Goal: Transaction & Acquisition: Download file/media

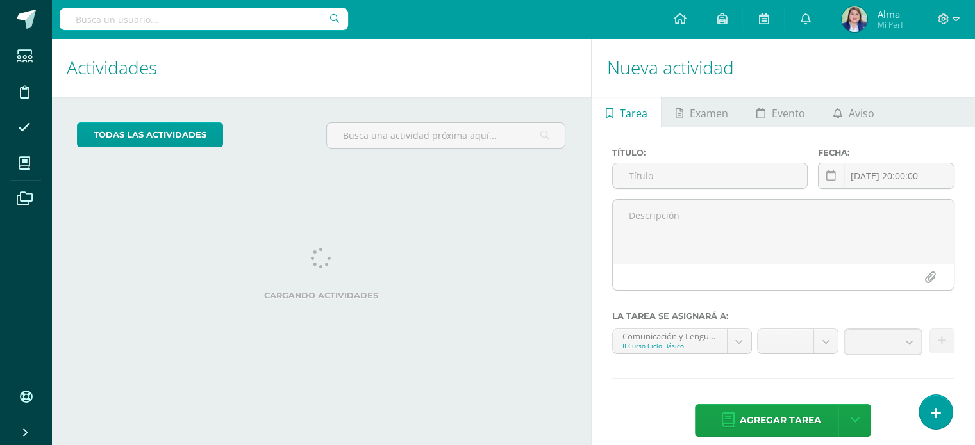
click at [115, 23] on input "text" at bounding box center [204, 19] width 288 height 22
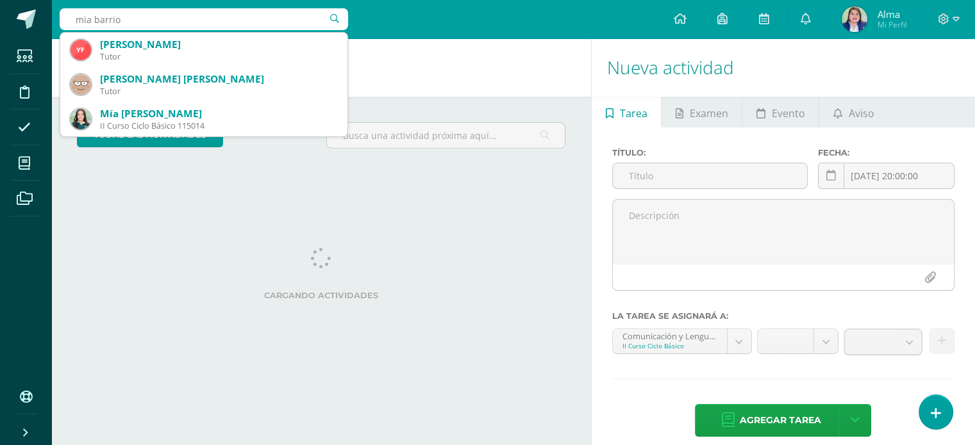
type input "mia barrios"
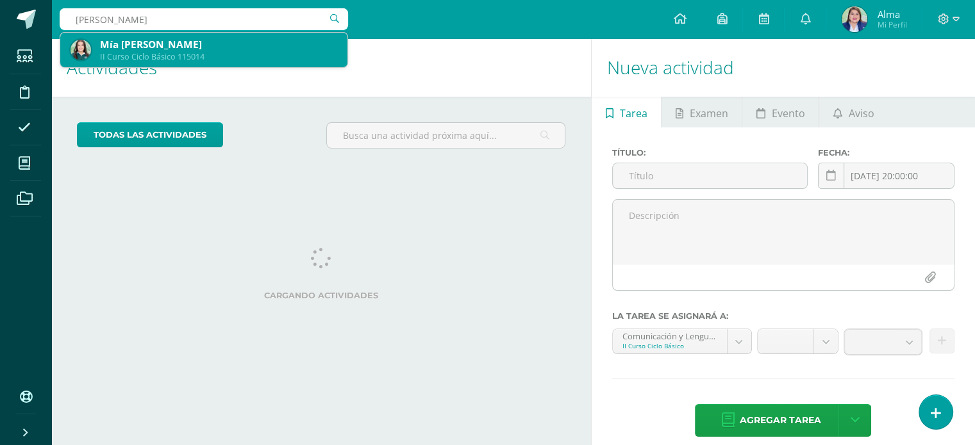
click at [130, 51] on div "Mía Valentina Barrios Roche" at bounding box center [218, 44] width 237 height 13
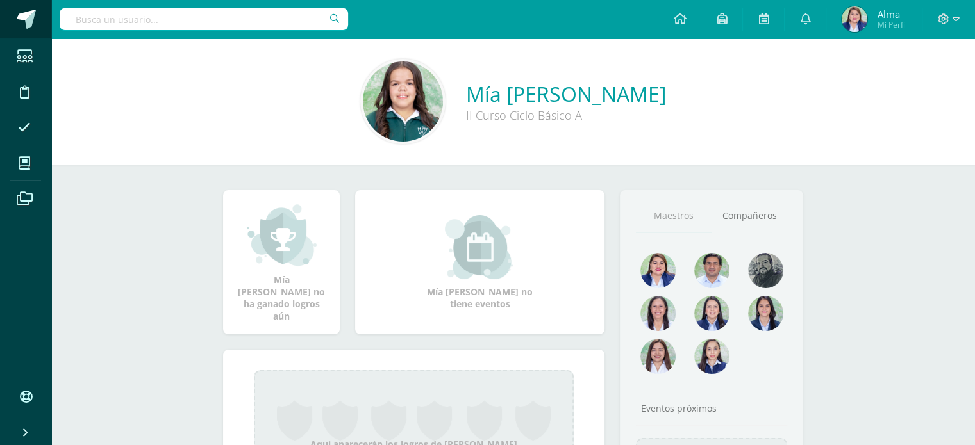
click at [21, 17] on span at bounding box center [26, 19] width 19 height 19
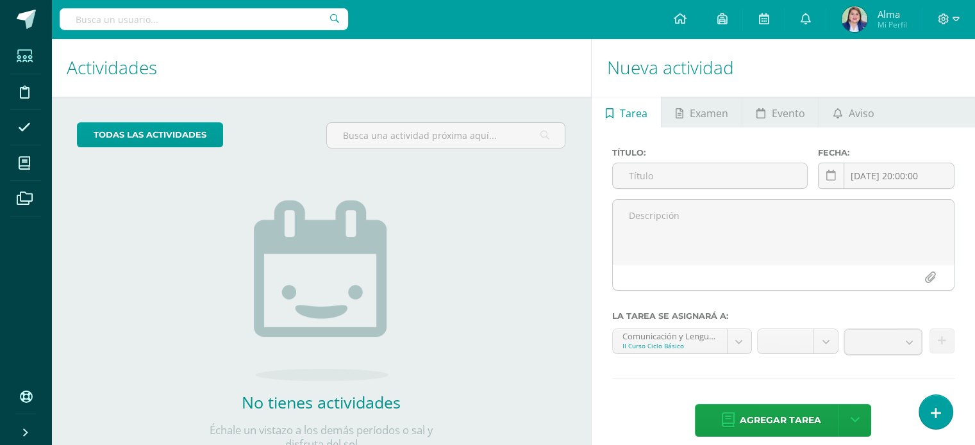
click at [26, 62] on icon at bounding box center [25, 56] width 16 height 13
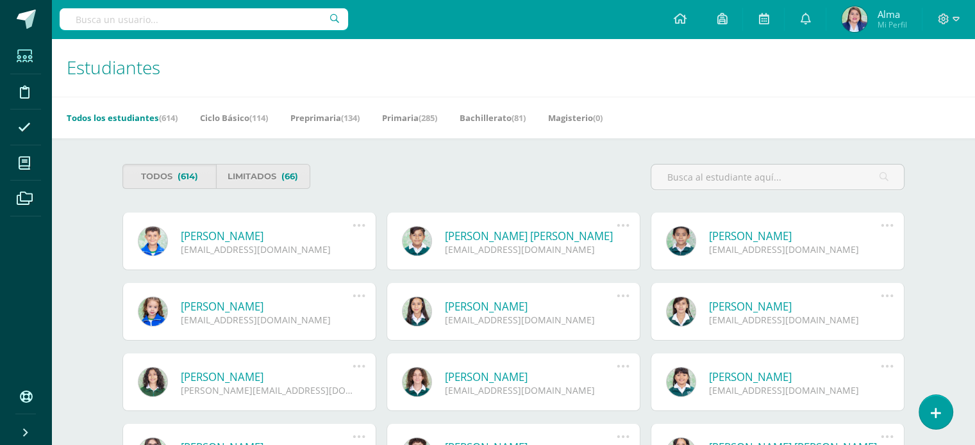
click at [156, 20] on input "text" at bounding box center [204, 19] width 288 height 22
type input "[PERSON_NAME]"
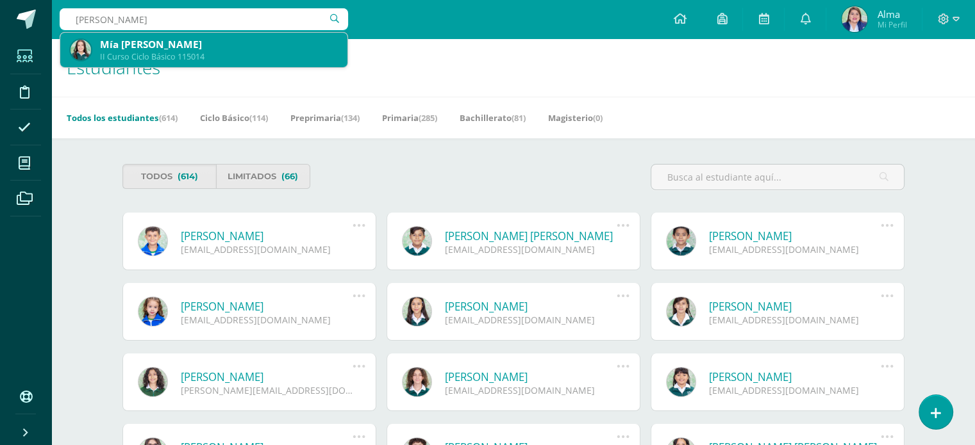
click at [158, 49] on div "Mía [PERSON_NAME]" at bounding box center [218, 44] width 237 height 13
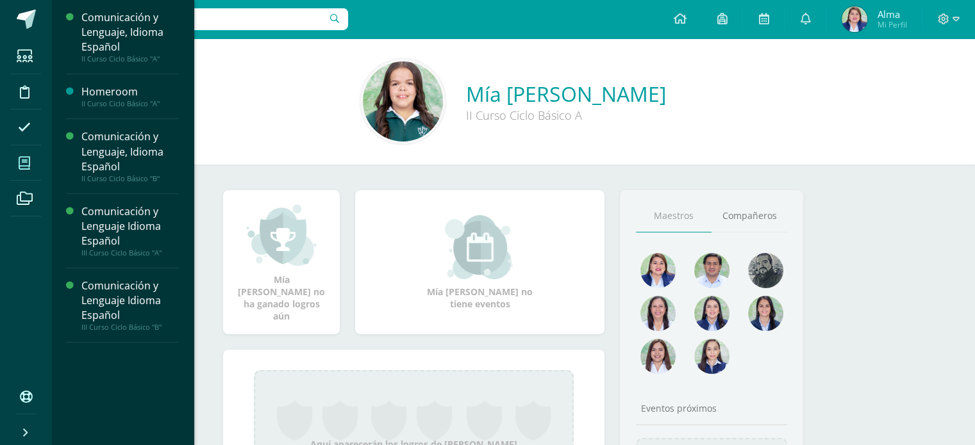
click at [26, 163] on icon at bounding box center [25, 163] width 12 height 13
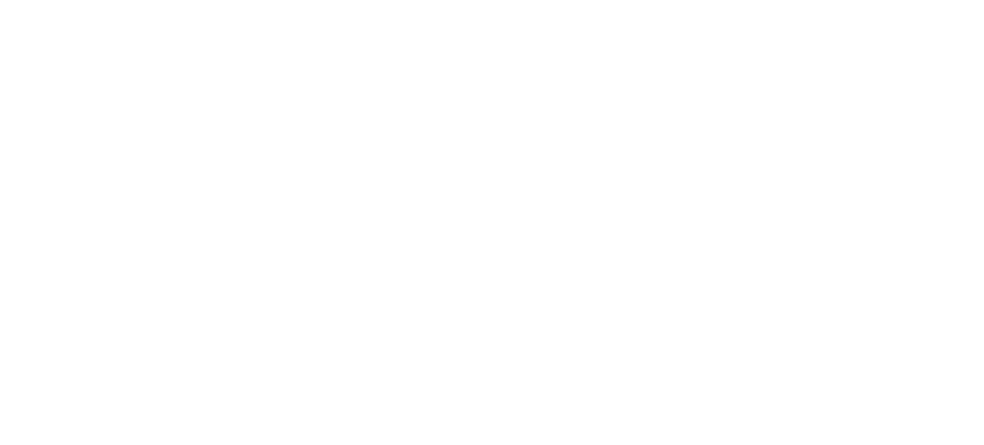
click at [0, 0] on html at bounding box center [0, 0] width 0 height 0
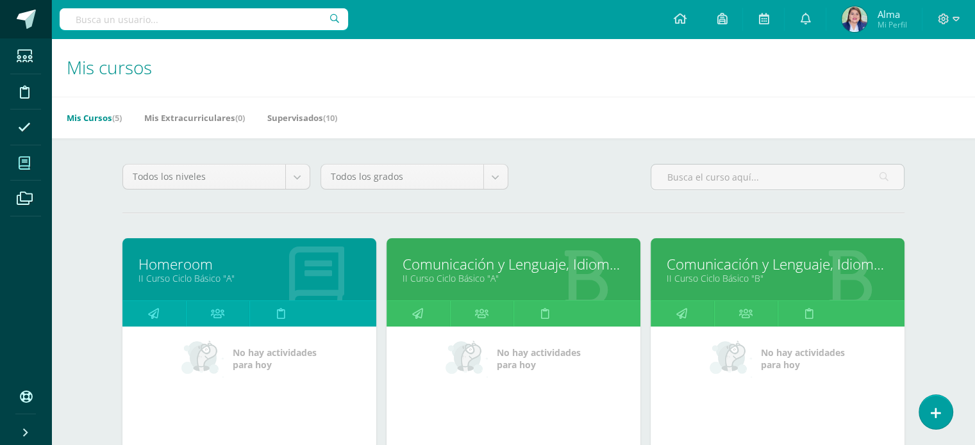
click at [28, 14] on span at bounding box center [26, 19] width 19 height 19
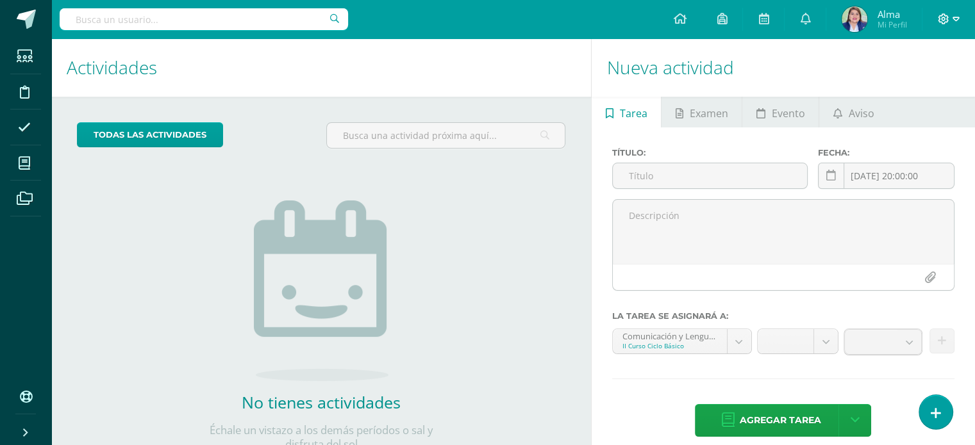
click at [956, 19] on icon at bounding box center [955, 19] width 7 height 12
click at [823, 63] on h1 "Nueva actividad" at bounding box center [783, 67] width 352 height 58
click at [833, 64] on h1 "Nueva actividad" at bounding box center [783, 67] width 352 height 58
click at [787, 95] on h1 "Nueva actividad" at bounding box center [783, 67] width 352 height 58
click at [791, 83] on h1 "Nueva actividad" at bounding box center [783, 67] width 352 height 58
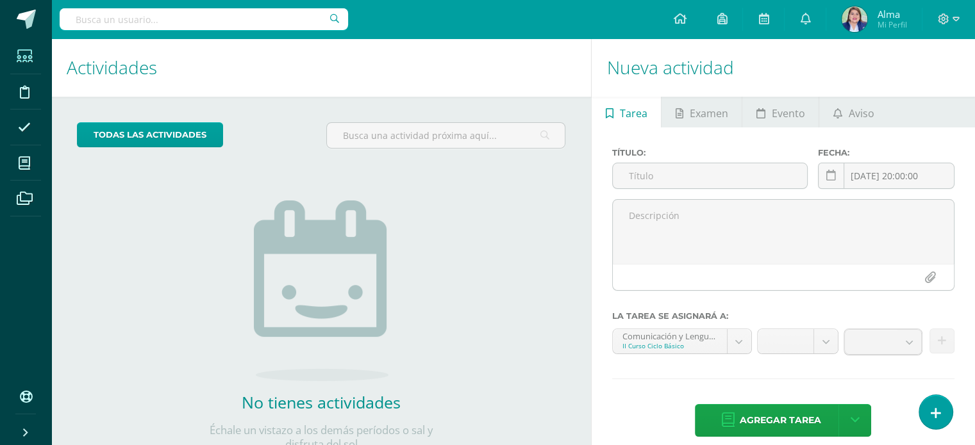
click at [24, 59] on icon at bounding box center [25, 56] width 16 height 13
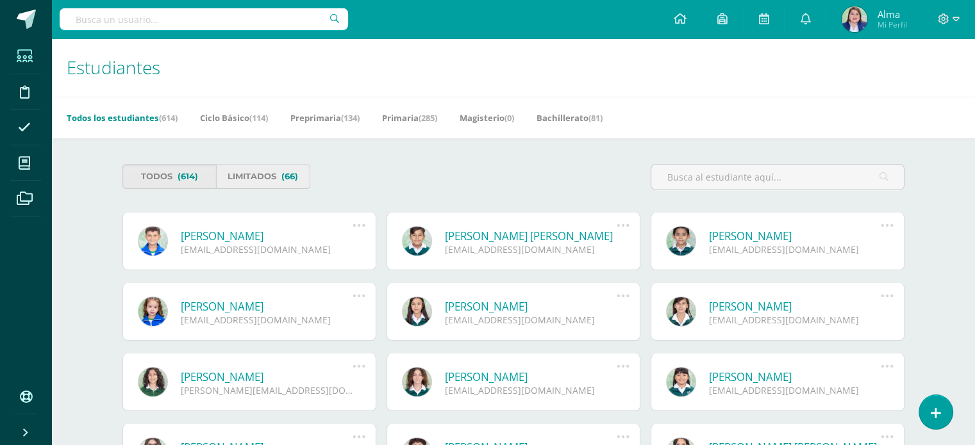
click at [250, 175] on link "Limitados (66)" at bounding box center [263, 176] width 94 height 25
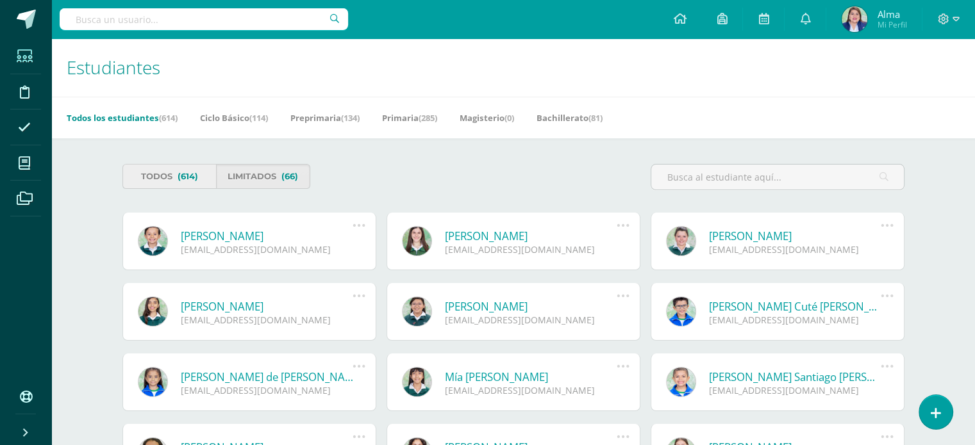
click at [168, 178] on link "Todos (614)" at bounding box center [169, 176] width 94 height 25
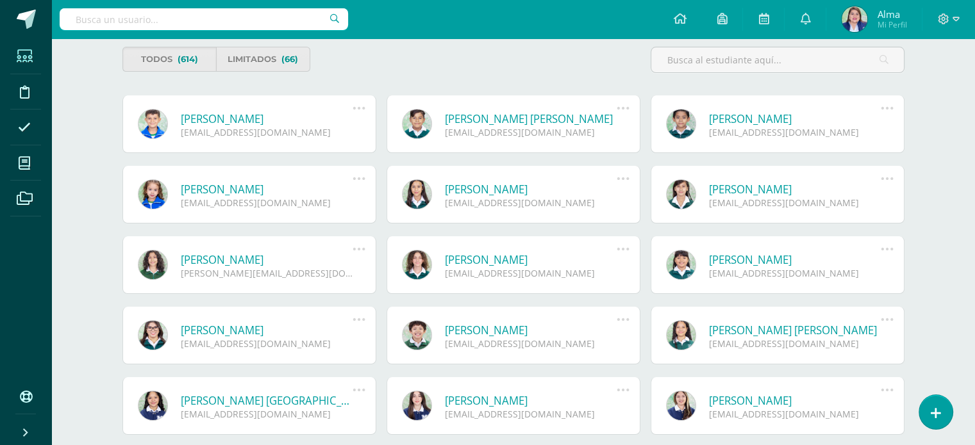
scroll to position [119, 0]
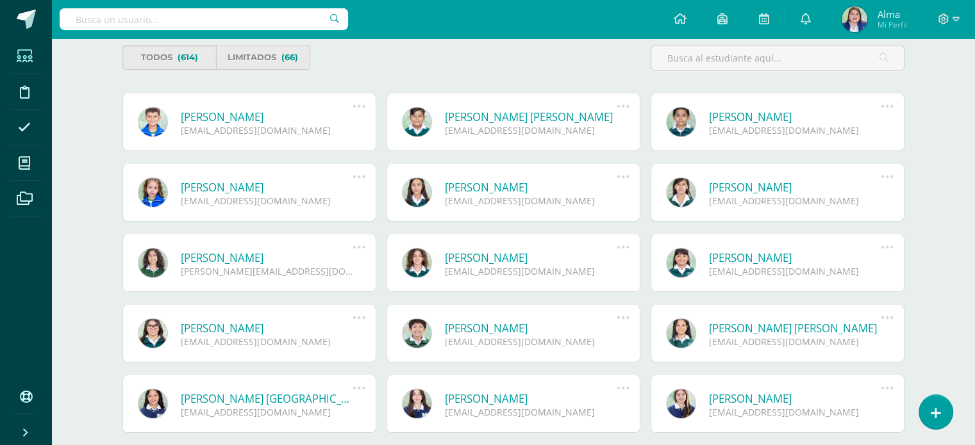
click at [163, 258] on link at bounding box center [153, 263] width 30 height 30
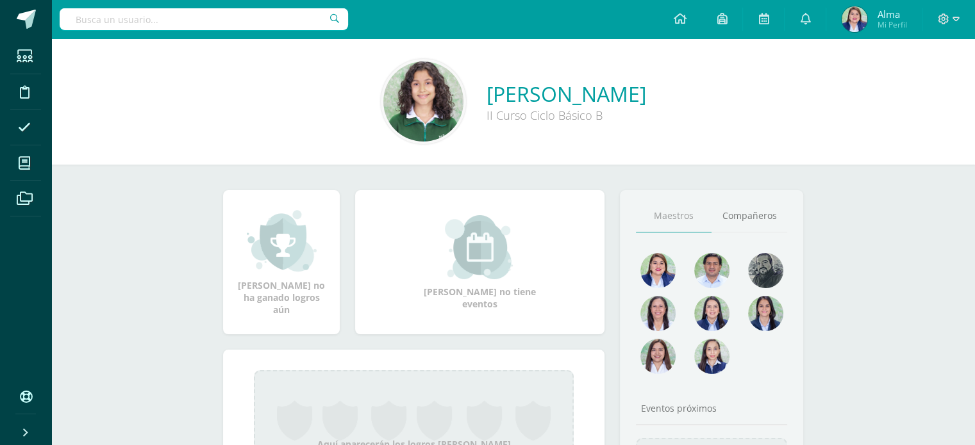
click at [486, 97] on link "Elena Aguilera Acevedo" at bounding box center [566, 94] width 160 height 28
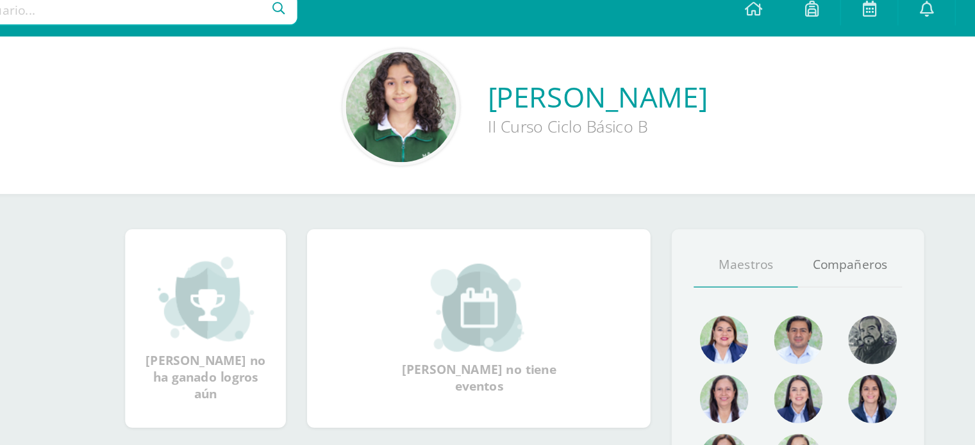
scroll to position [12, 0]
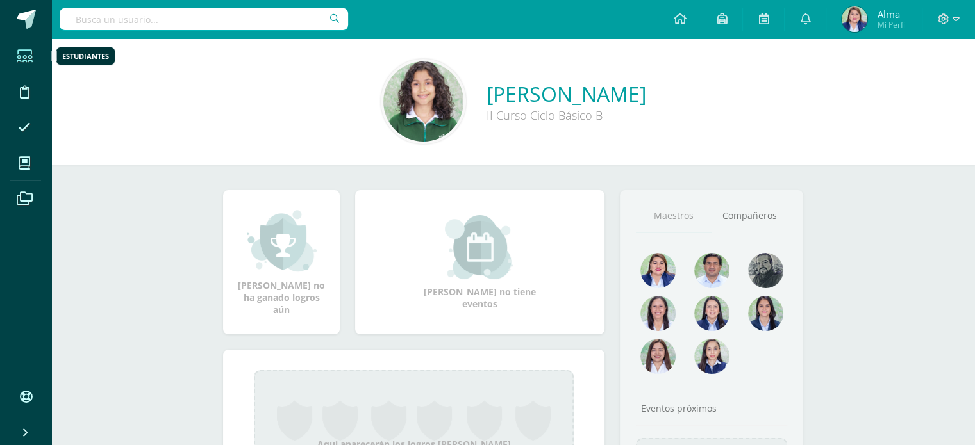
click at [22, 60] on icon at bounding box center [25, 56] width 16 height 13
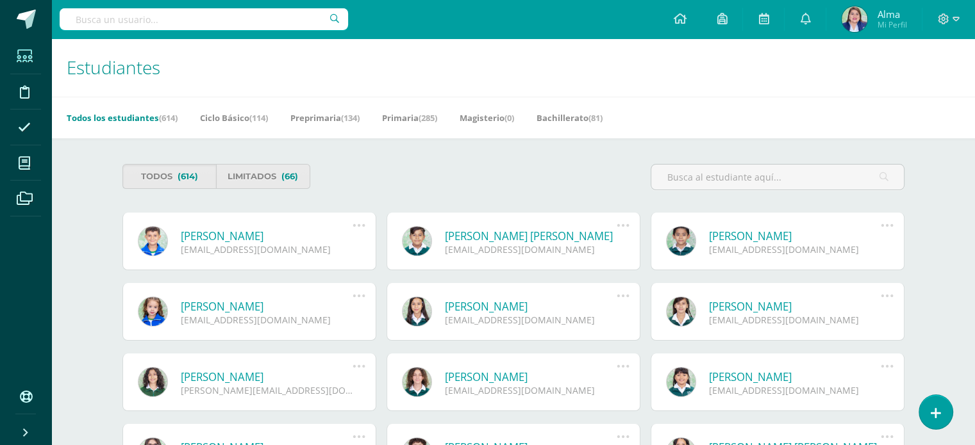
drag, startPoint x: 0, startPoint y: 0, endPoint x: 467, endPoint y: 160, distance: 493.7
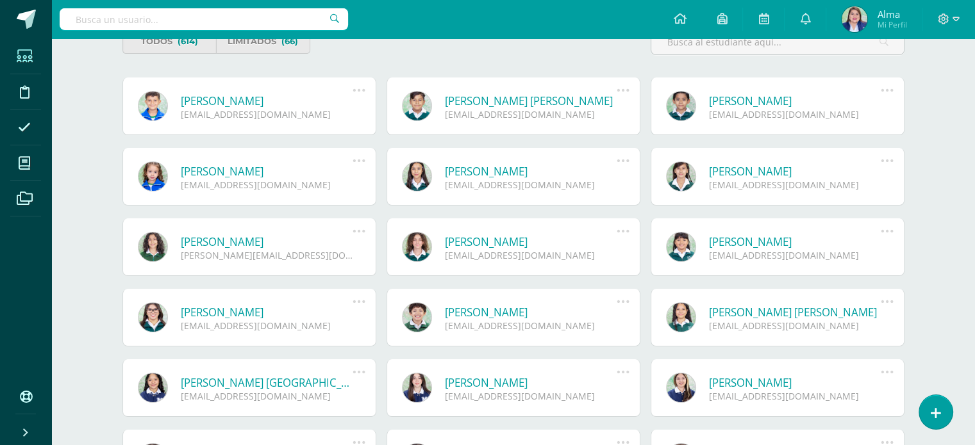
scroll to position [137, 0]
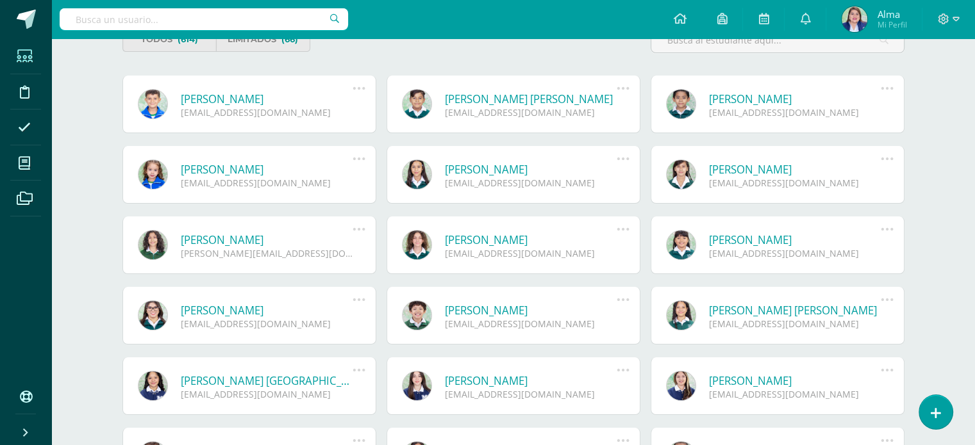
click at [467, 160] on div "Diane Amelí Aguilar Segura DianeA@colegiomontemaria.edu.gt Reenviar Invitación …" at bounding box center [513, 175] width 254 height 58
click at [397, 53] on div "Todos (614) Limitados (66)" at bounding box center [315, 45] width 396 height 37
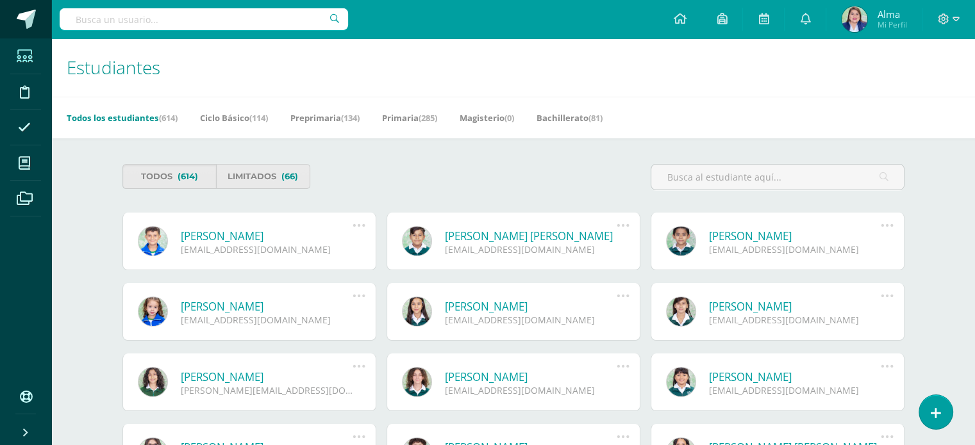
click at [18, 20] on span at bounding box center [26, 19] width 19 height 19
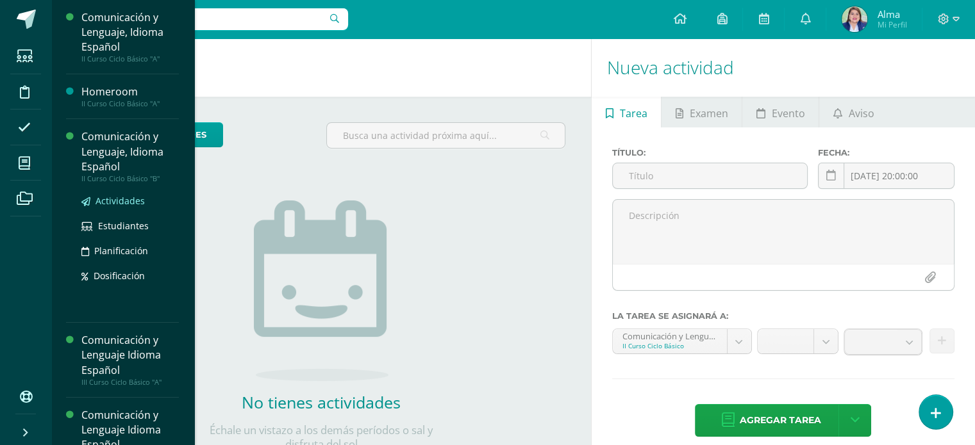
click at [107, 204] on span "Actividades" at bounding box center [119, 201] width 49 height 12
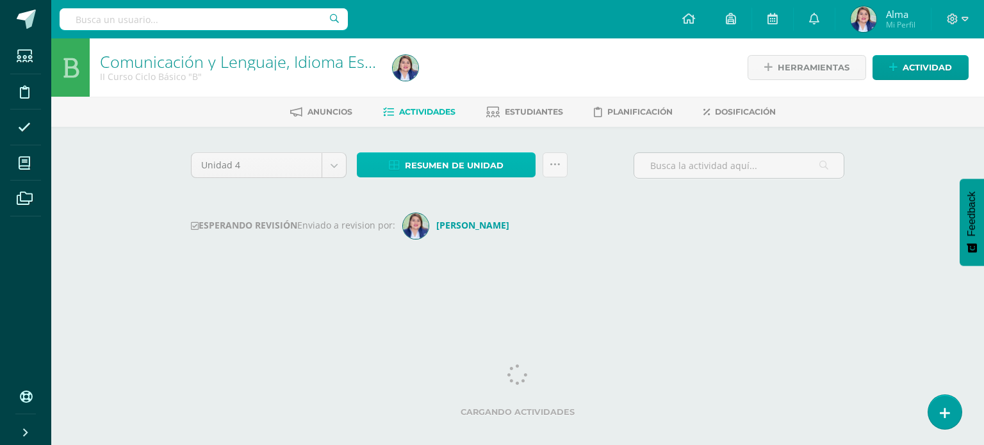
click at [446, 165] on span "Resumen de unidad" at bounding box center [454, 166] width 99 height 24
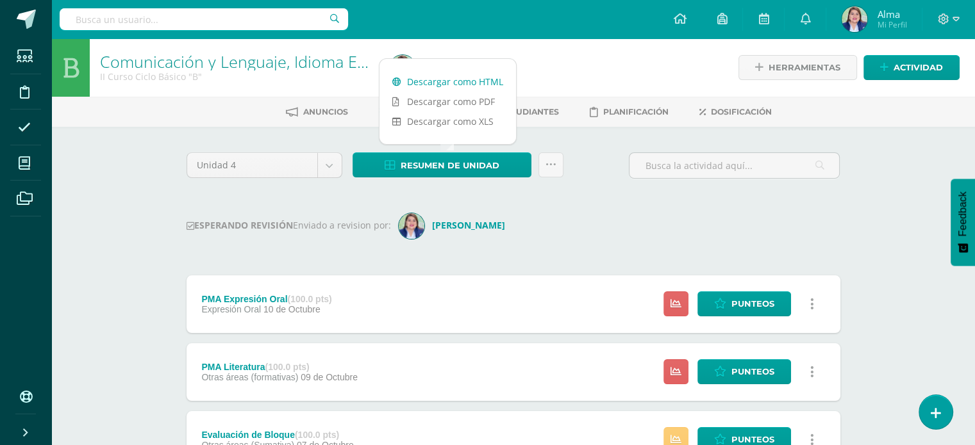
click at [456, 81] on link "Descargar como HTML" at bounding box center [447, 82] width 137 height 20
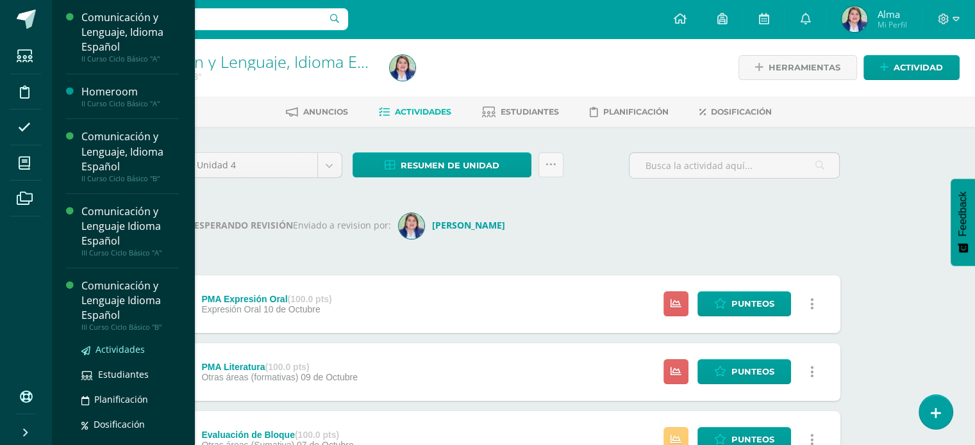
click at [113, 348] on span "Actividades" at bounding box center [119, 350] width 49 height 12
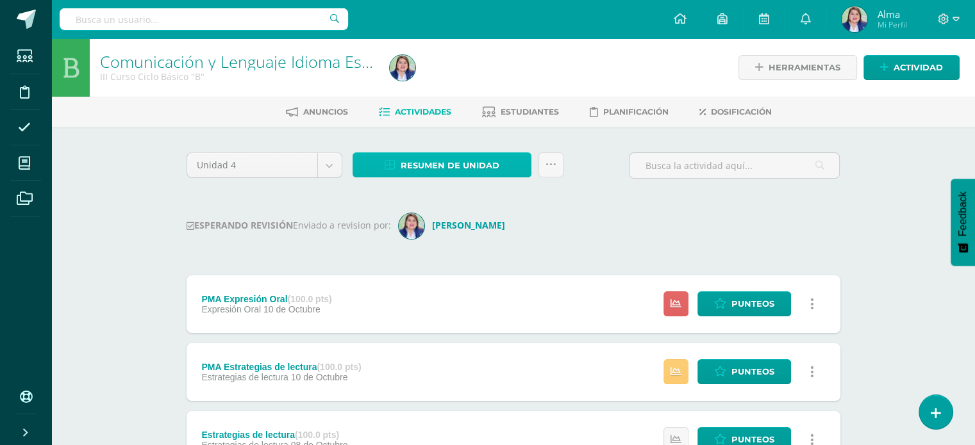
click at [451, 163] on span "Resumen de unidad" at bounding box center [450, 166] width 99 height 24
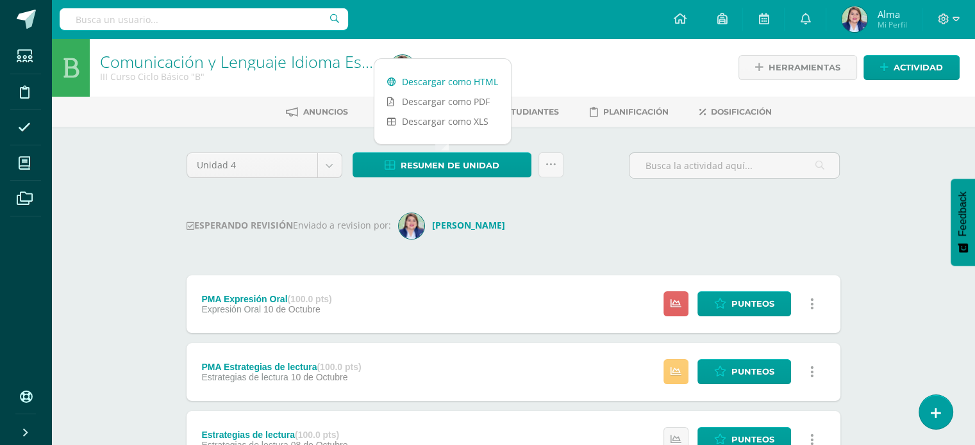
click at [442, 81] on link "Descargar como HTML" at bounding box center [442, 82] width 137 height 20
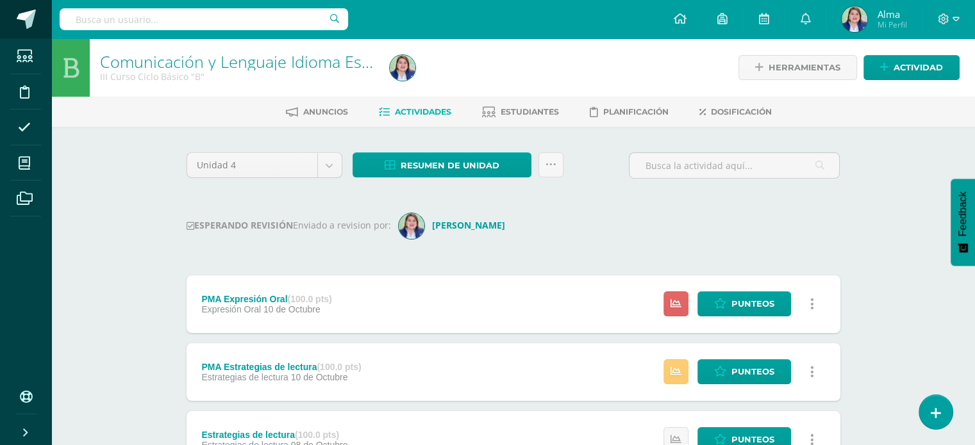
click at [17, 14] on span at bounding box center [26, 19] width 19 height 19
